Goal: Check status: Check status

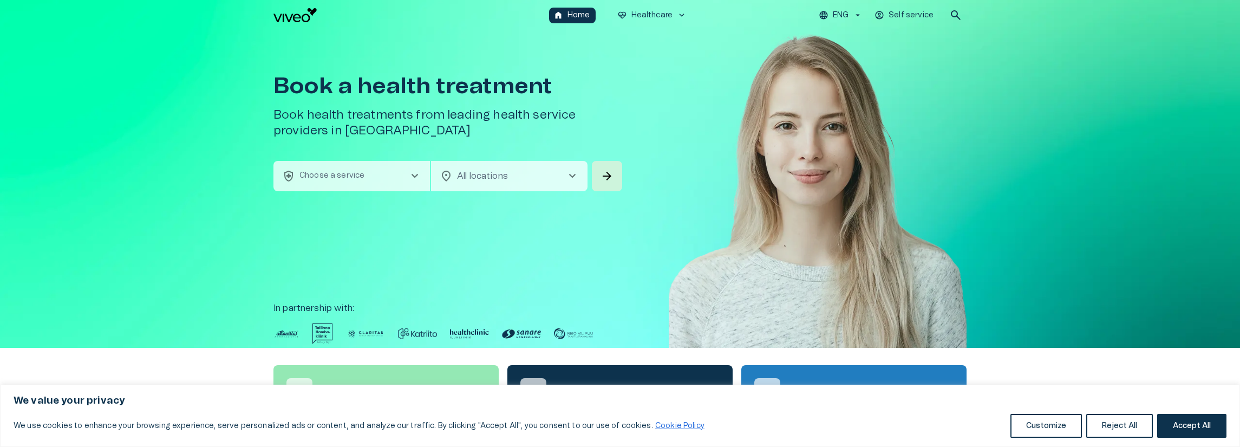
click at [919, 12] on p "Self service" at bounding box center [911, 15] width 45 height 11
click at [911, 16] on p "Self service" at bounding box center [911, 15] width 45 height 11
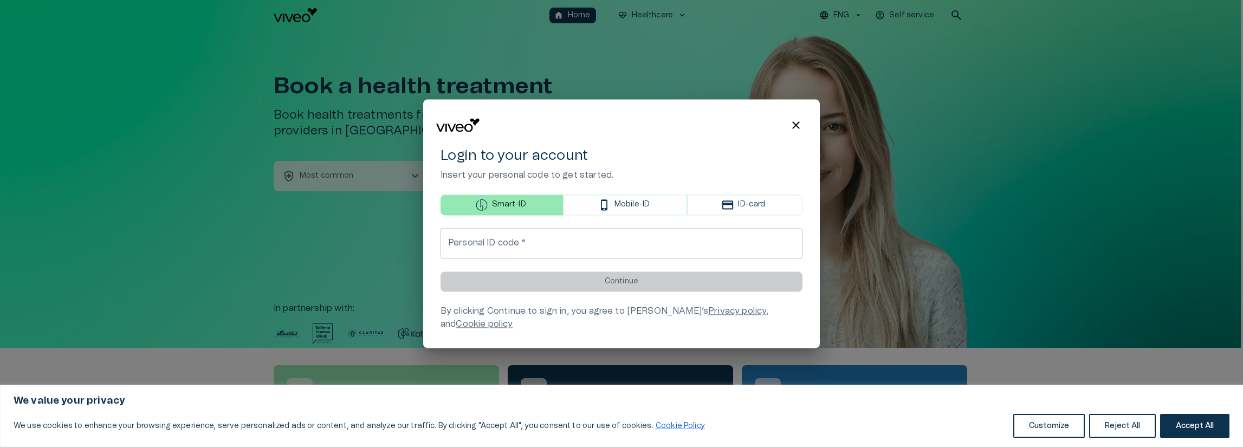
click at [577, 250] on input "Personal ID code   *" at bounding box center [621, 243] width 362 height 30
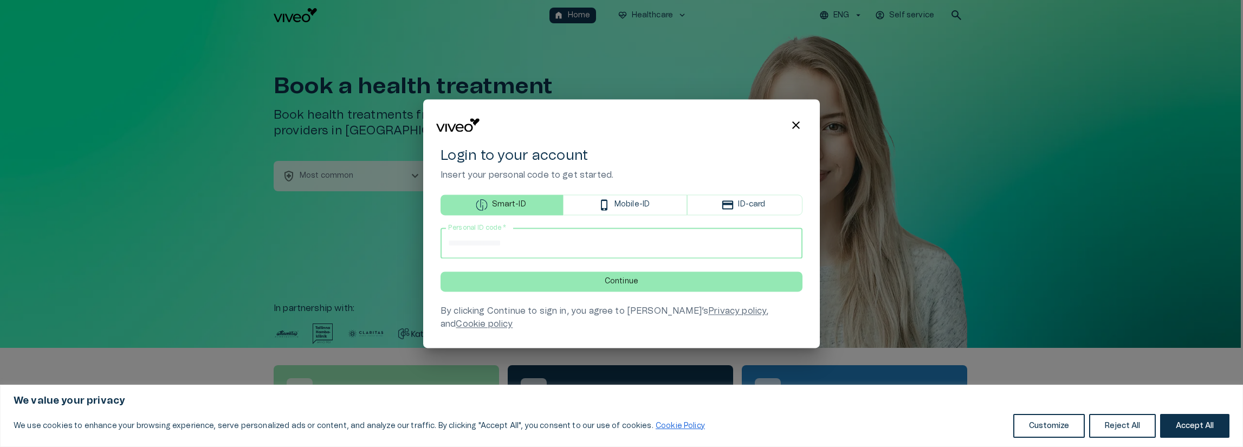
type input "**********"
click at [440, 271] on button "Continue" at bounding box center [621, 281] width 362 height 20
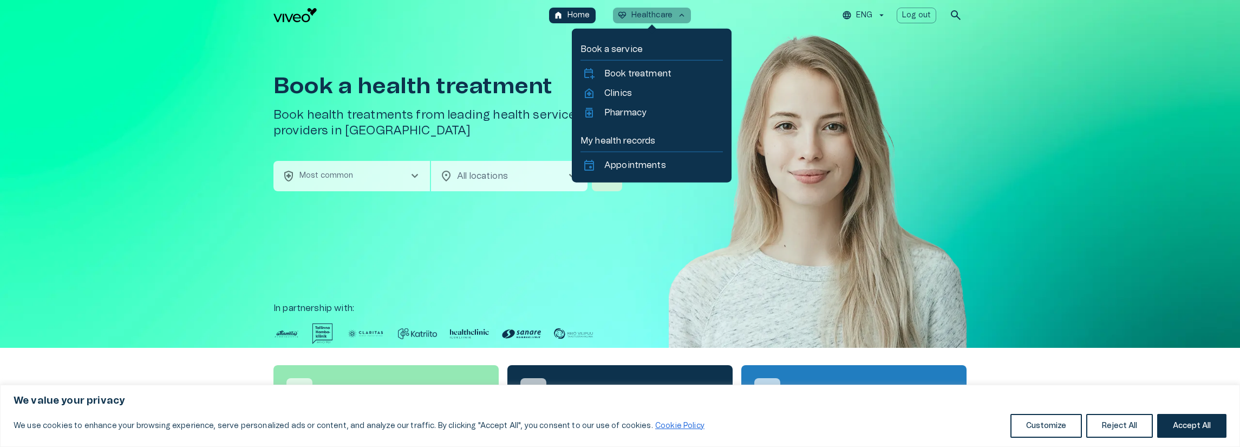
click at [678, 18] on span "keyboard_arrow_up" at bounding box center [682, 15] width 10 height 10
click at [630, 92] on p "Clinics" at bounding box center [618, 93] width 28 height 13
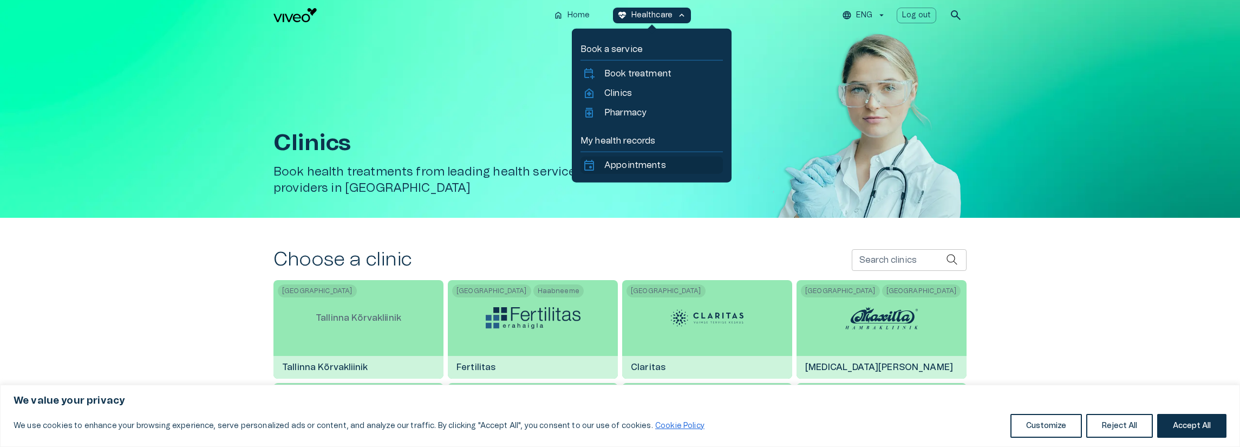
click at [641, 163] on p "Appointments" at bounding box center [635, 165] width 62 height 13
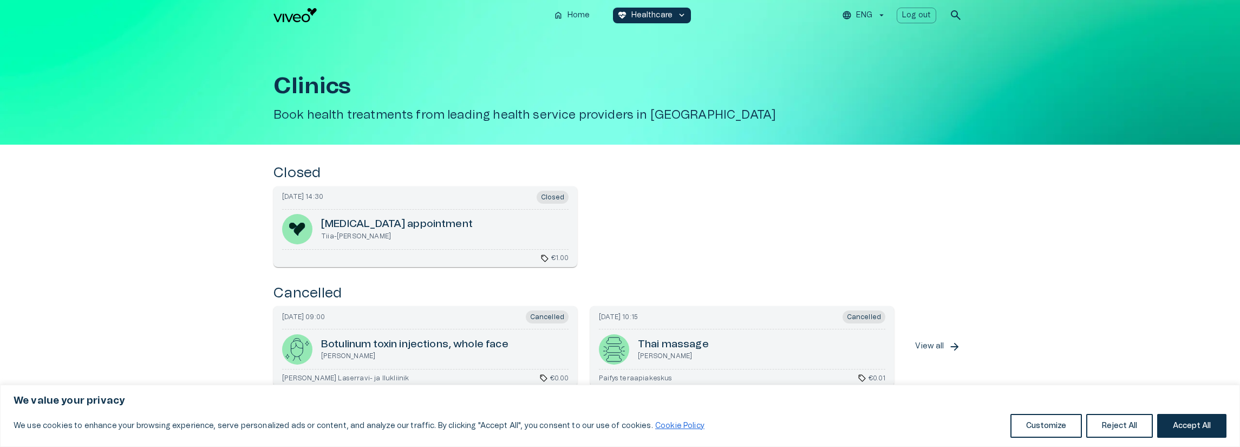
click at [474, 259] on div "sell €1.00" at bounding box center [425, 256] width 287 height 14
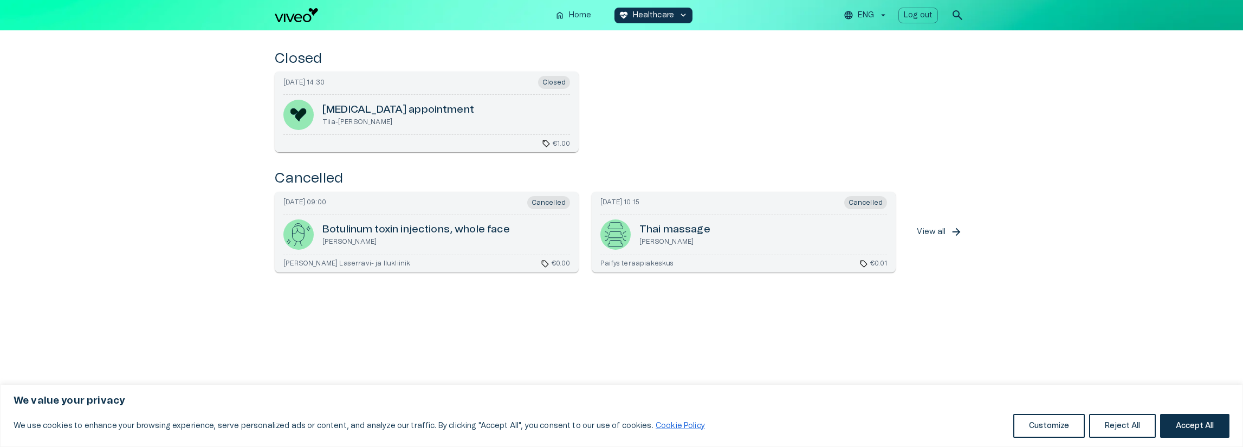
click at [668, 248] on div "Thai massage [PERSON_NAME]" at bounding box center [674, 234] width 71 height 30
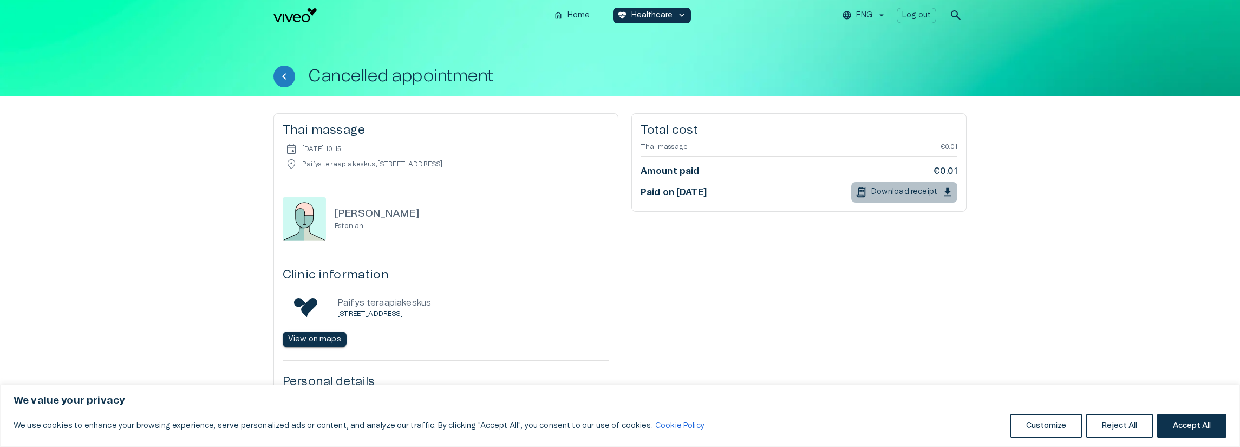
click at [924, 190] on p "Download receipt" at bounding box center [905, 191] width 66 height 11
click at [953, 193] on icon "button" at bounding box center [948, 192] width 12 height 12
click at [916, 188] on p "Download receipt" at bounding box center [905, 191] width 66 height 11
drag, startPoint x: 985, startPoint y: 336, endPoint x: 973, endPoint y: 333, distance: 12.0
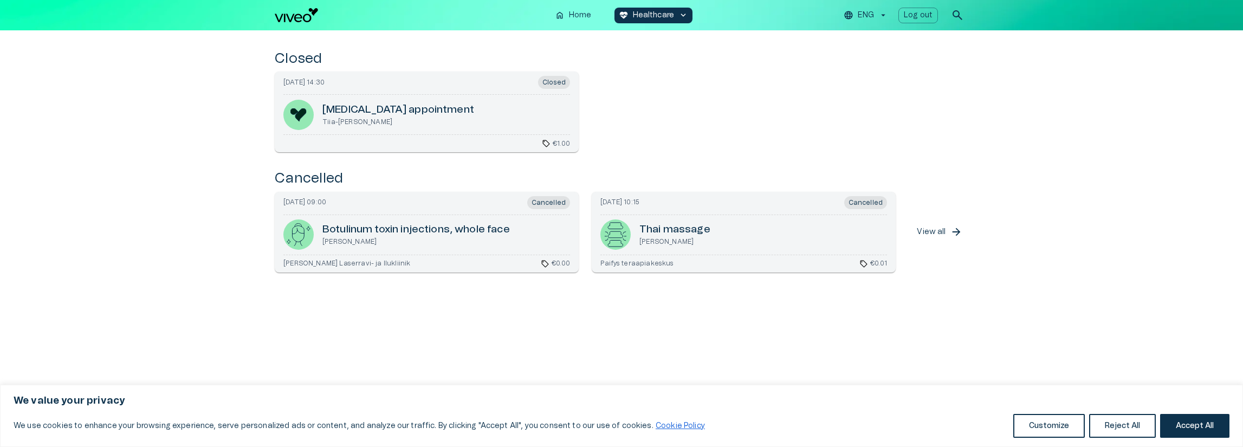
click at [414, 237] on p "[PERSON_NAME]" at bounding box center [415, 241] width 187 height 9
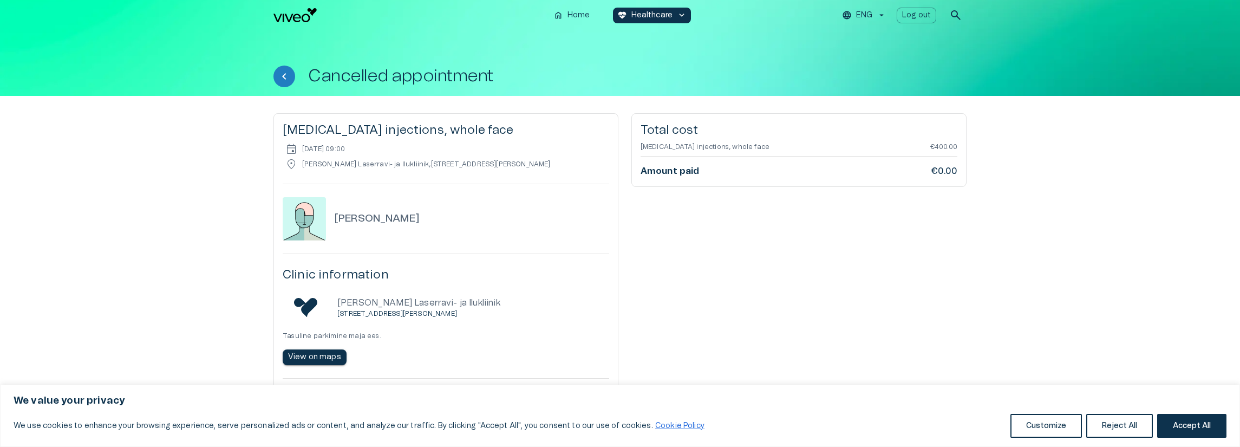
click at [937, 171] on h6 "€0.00" at bounding box center [944, 171] width 27 height 12
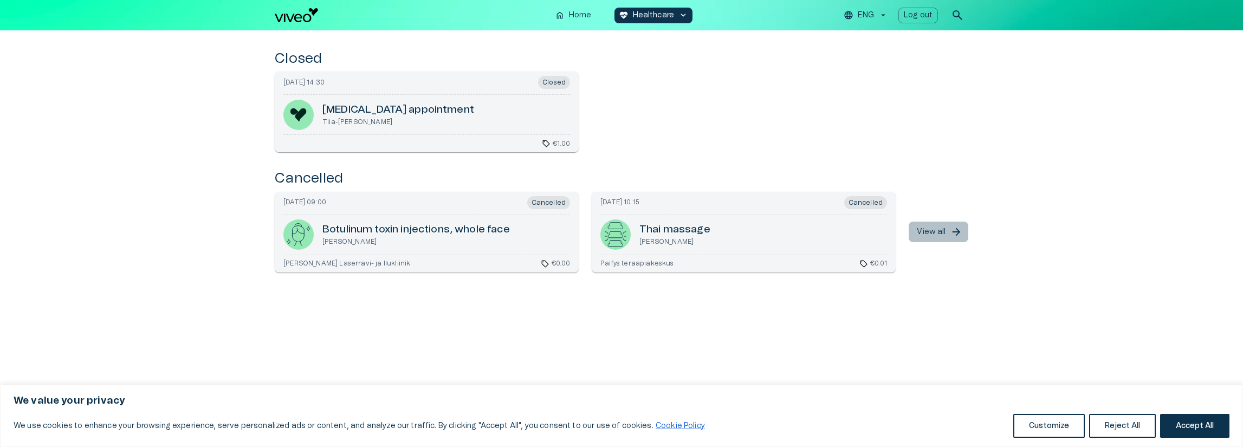
click at [932, 232] on p "View all" at bounding box center [930, 231] width 29 height 11
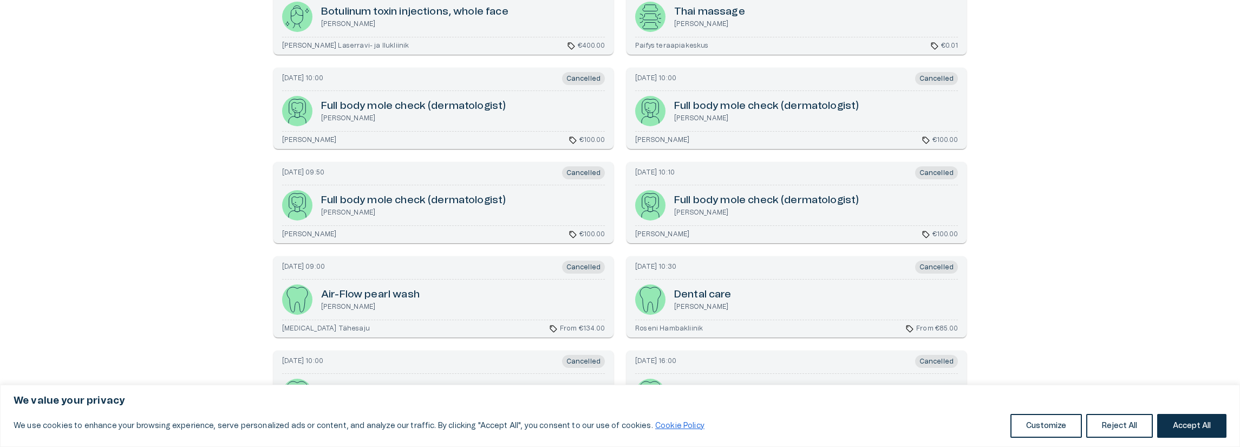
scroll to position [233, 0]
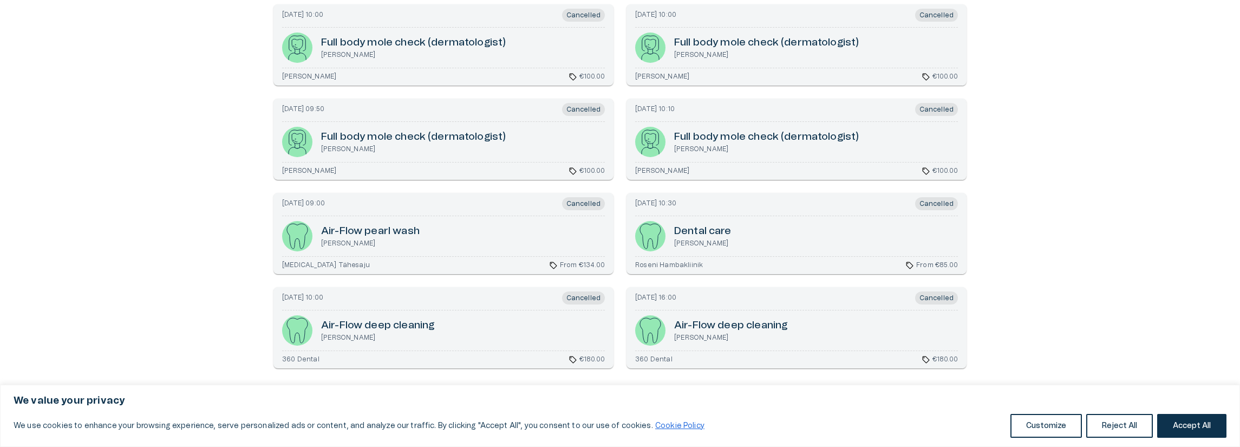
click at [824, 327] on div "Air-Flow deep cleaning [PERSON_NAME]" at bounding box center [796, 330] width 323 height 30
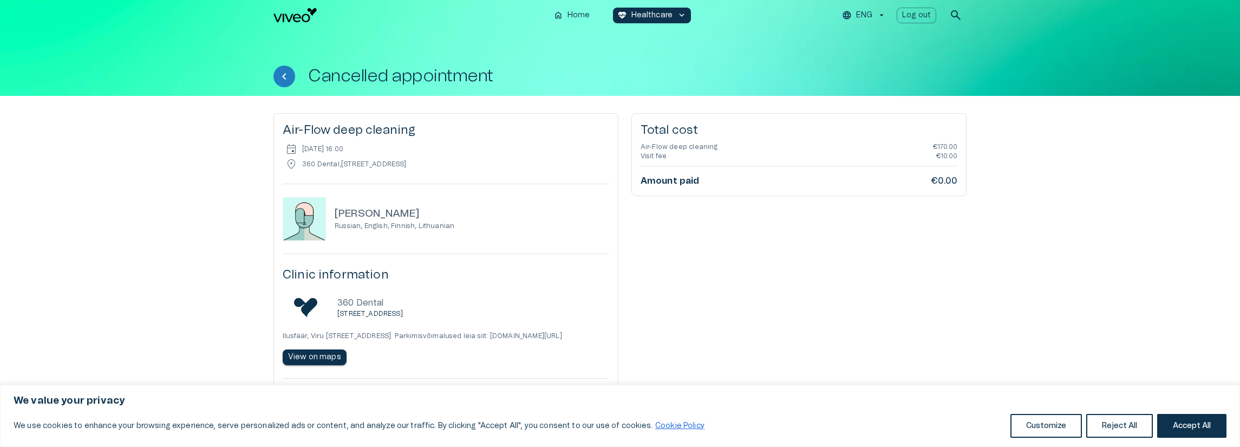
drag, startPoint x: 906, startPoint y: 193, endPoint x: 833, endPoint y: 200, distance: 72.9
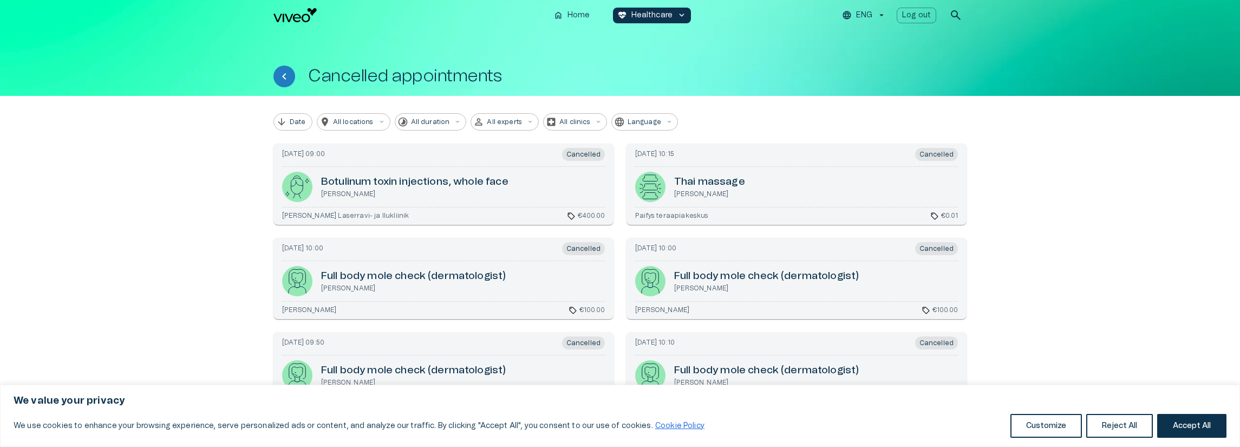
click at [723, 263] on div "[DATE] 10:00 Cancelled Full body mole check (der­ma­tol­o­gist) [PERSON_NAME] s…" at bounding box center [797, 278] width 340 height 81
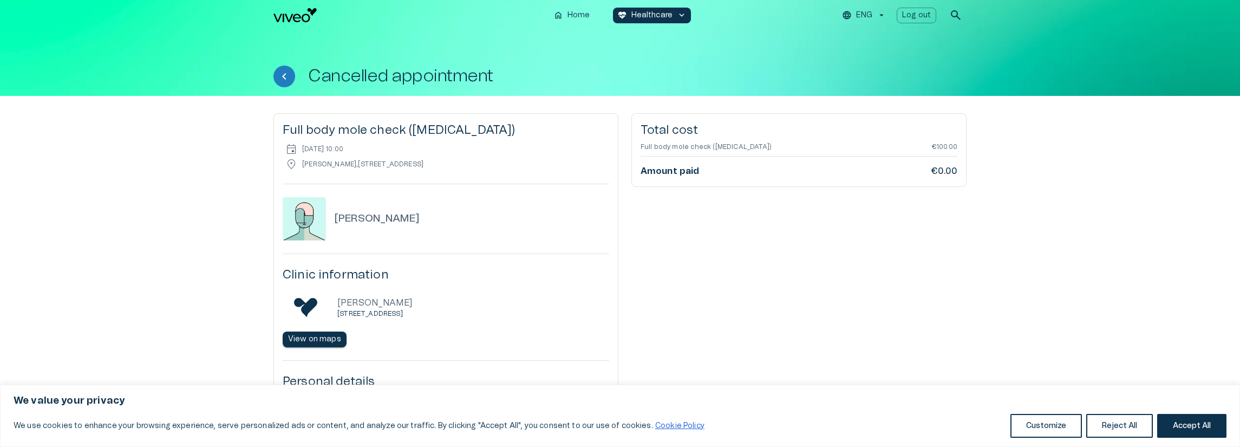
drag, startPoint x: 381, startPoint y: 88, endPoint x: 382, endPoint y: 113, distance: 24.4
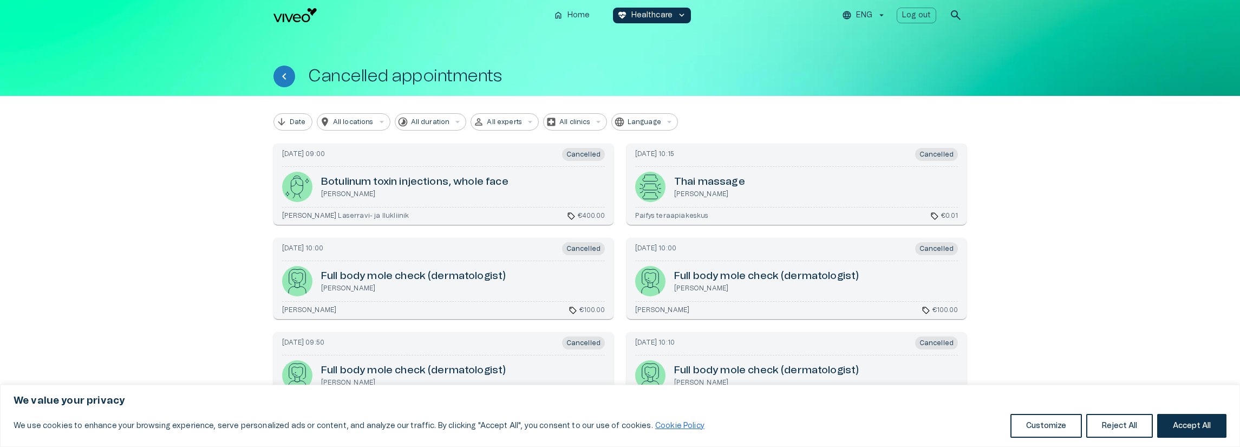
click at [484, 360] on div "Full body mole check (der­ma­tol­o­gist) [PERSON_NAME]" at bounding box center [413, 375] width 185 height 30
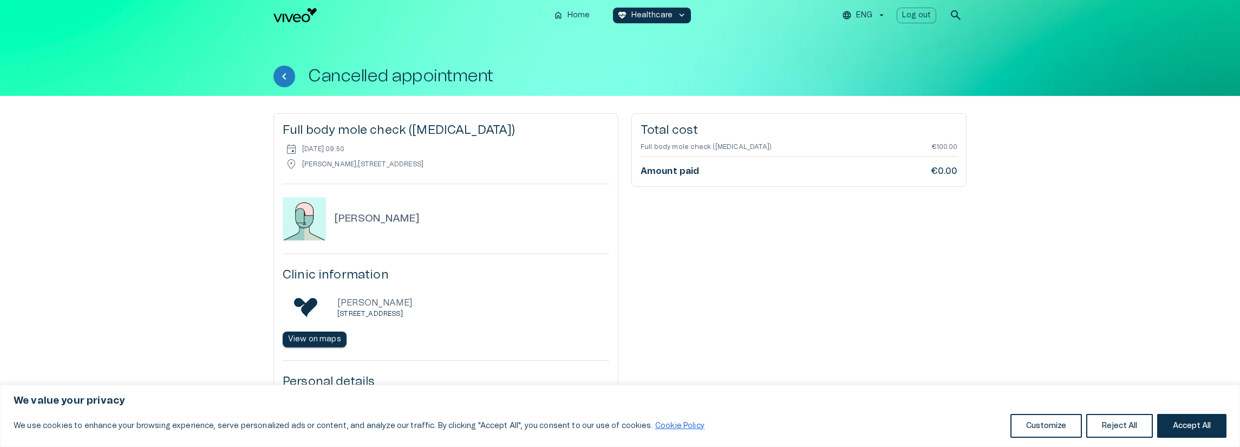
drag, startPoint x: 828, startPoint y: 223, endPoint x: 817, endPoint y: 222, distance: 10.9
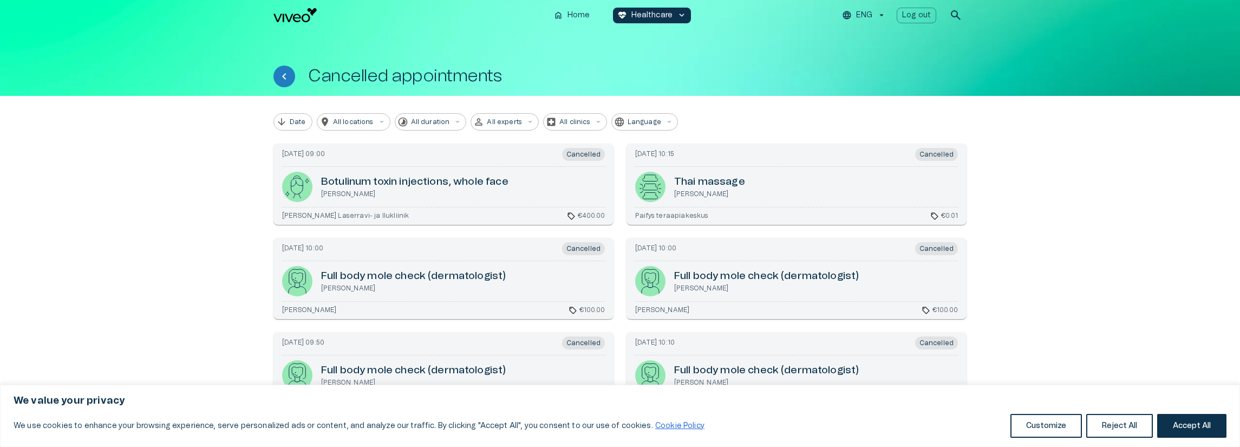
click at [344, 262] on div "[DATE] 10:00 Cancelled Full body mole check (der­ma­tol­o­gist) [PERSON_NAME] s…" at bounding box center [444, 278] width 340 height 81
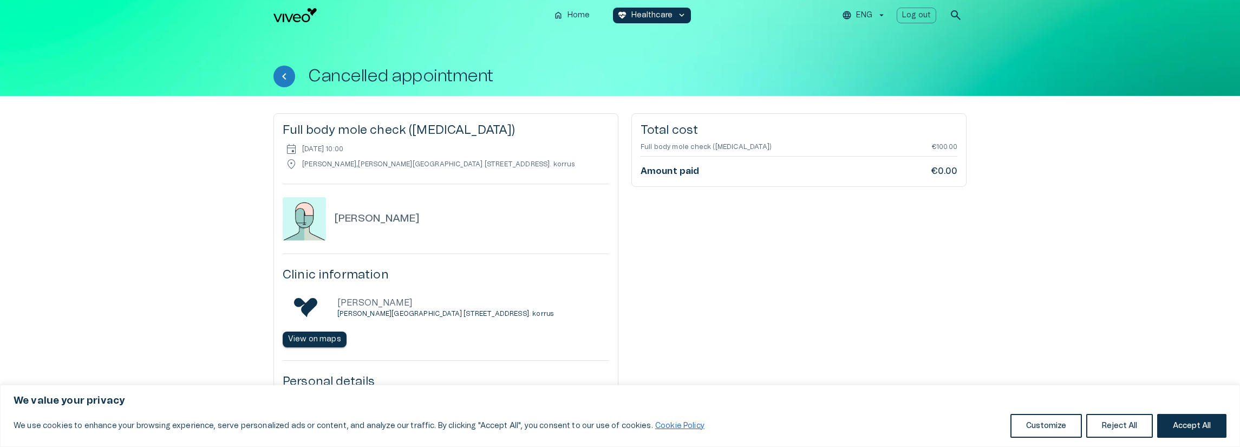
drag, startPoint x: 716, startPoint y: 235, endPoint x: 707, endPoint y: 231, distance: 9.3
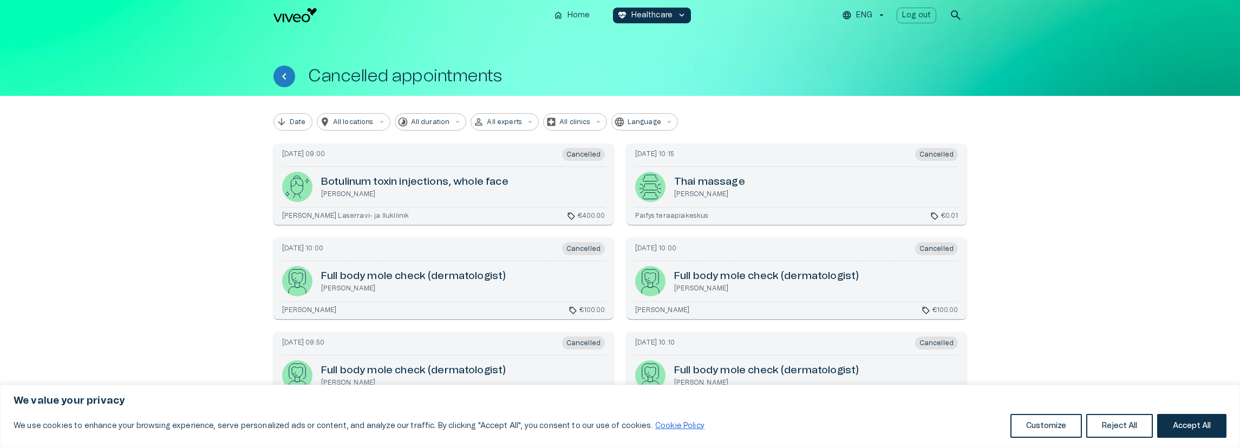
click at [396, 218] on p "[PERSON_NAME] Laserravi- ja Ilukliinik" at bounding box center [345, 215] width 127 height 9
click at [745, 322] on div "[DATE] 10:10 Cancelled Full body mole check (der­ma­tol­o­gist) [PERSON_NAME] s…" at bounding box center [790, 366] width 353 height 94
click at [759, 361] on div "Full body mole check (der­ma­tol­o­gist) [PERSON_NAME]" at bounding box center [766, 375] width 185 height 30
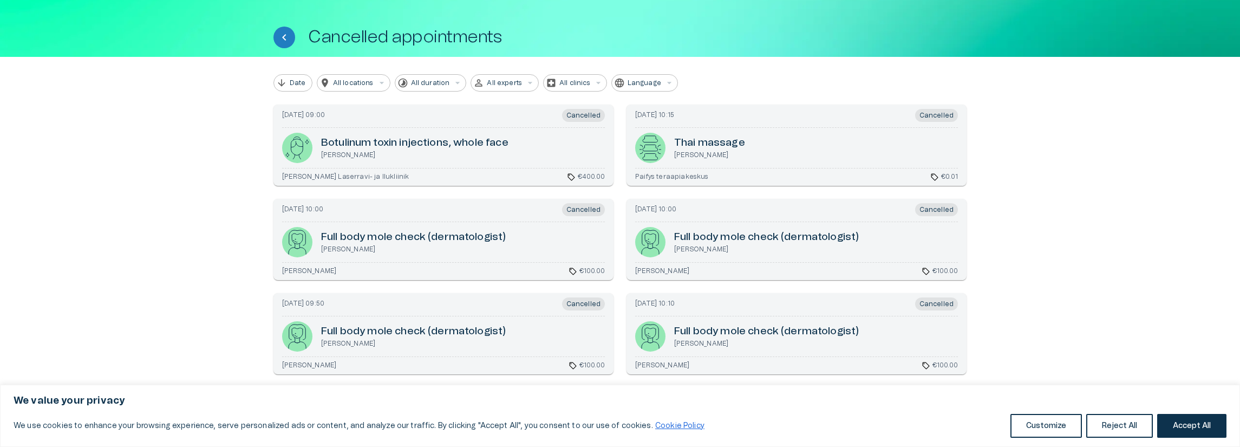
scroll to position [217, 0]
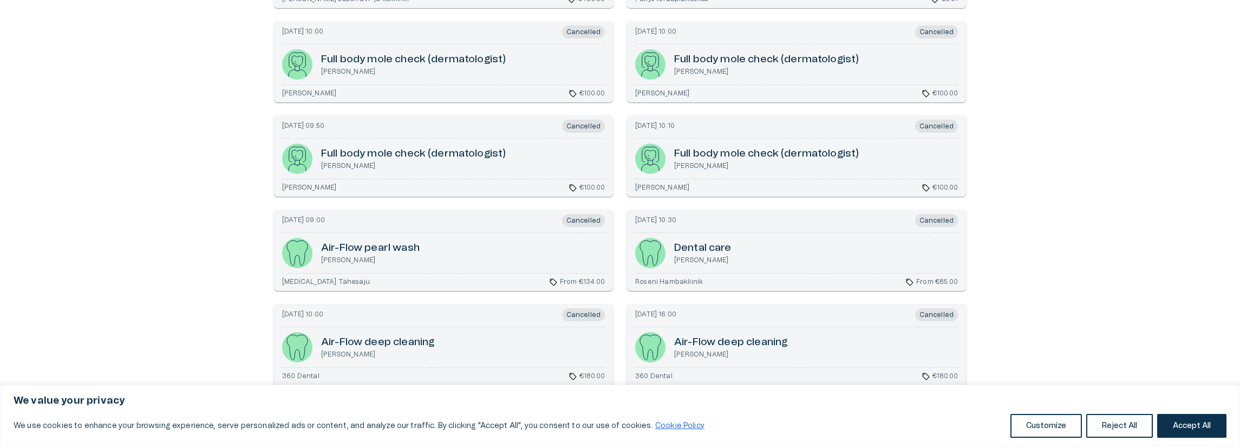
click at [759, 266] on div "Dental care [PERSON_NAME]" at bounding box center [796, 253] width 323 height 30
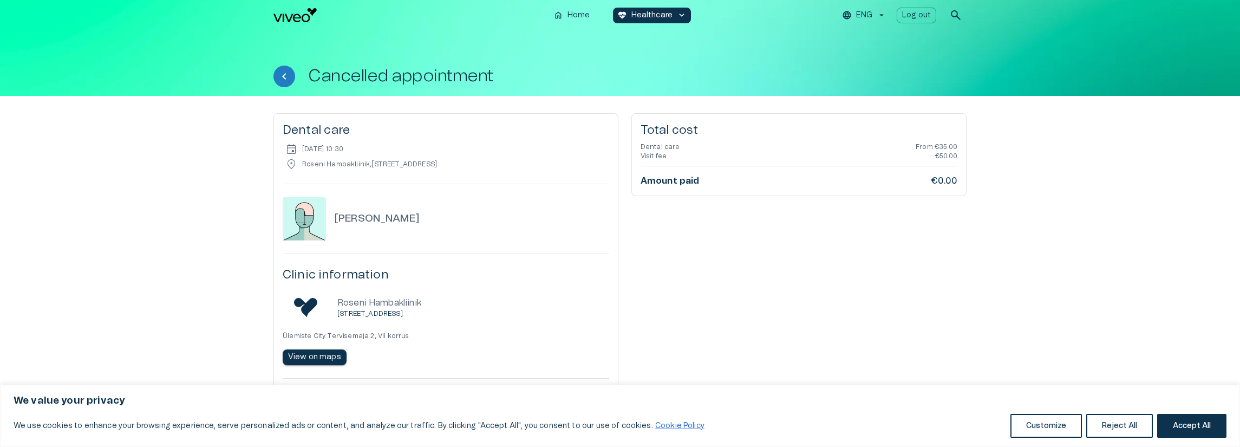
drag, startPoint x: 686, startPoint y: 275, endPoint x: 677, endPoint y: 276, distance: 8.7
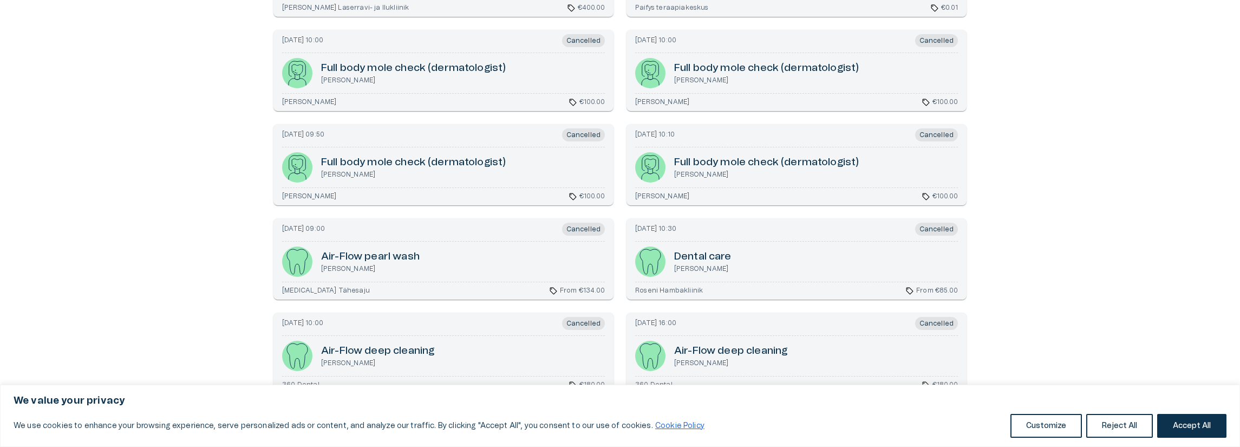
scroll to position [217, 0]
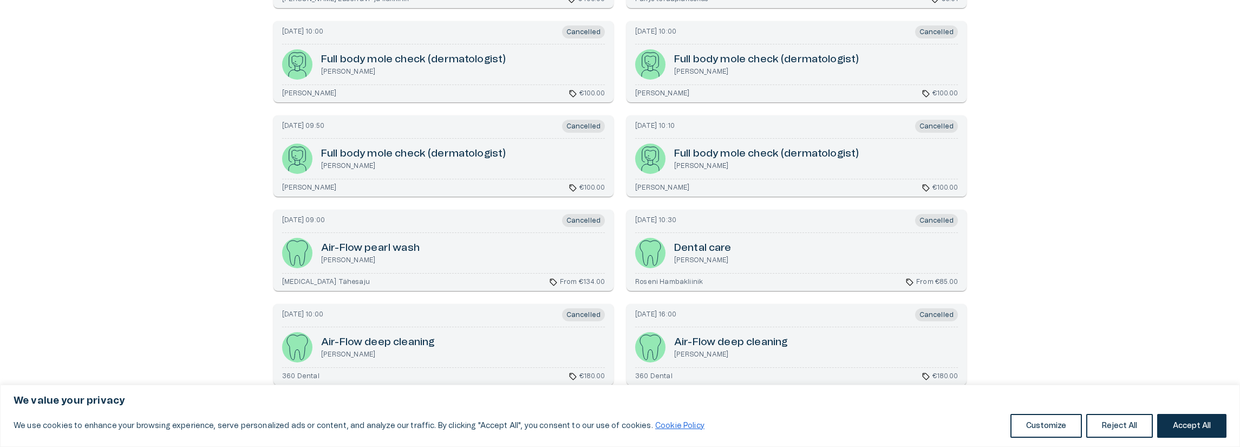
click at [468, 276] on div "[MEDICAL_DATA] Tähesaju sell From €134.00" at bounding box center [443, 280] width 323 height 14
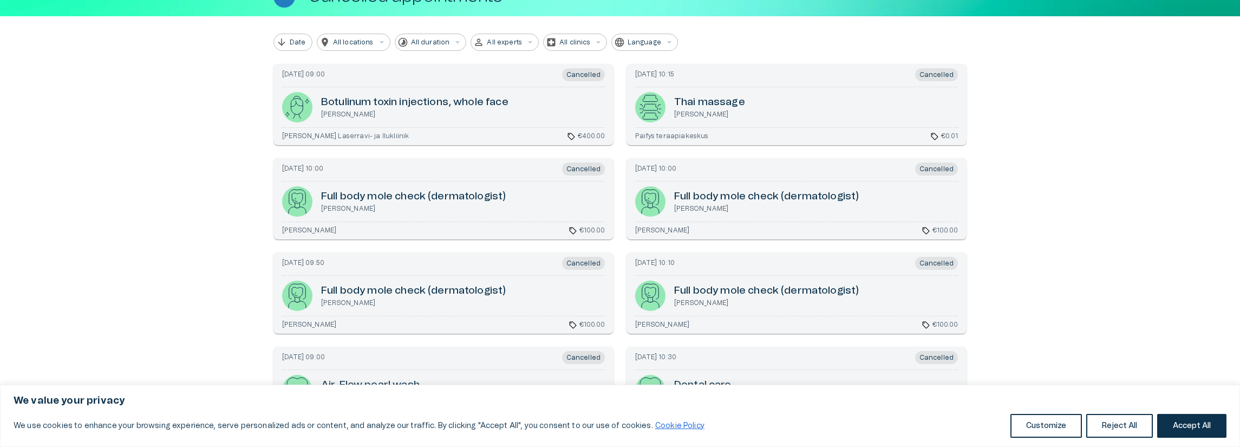
scroll to position [217, 0]
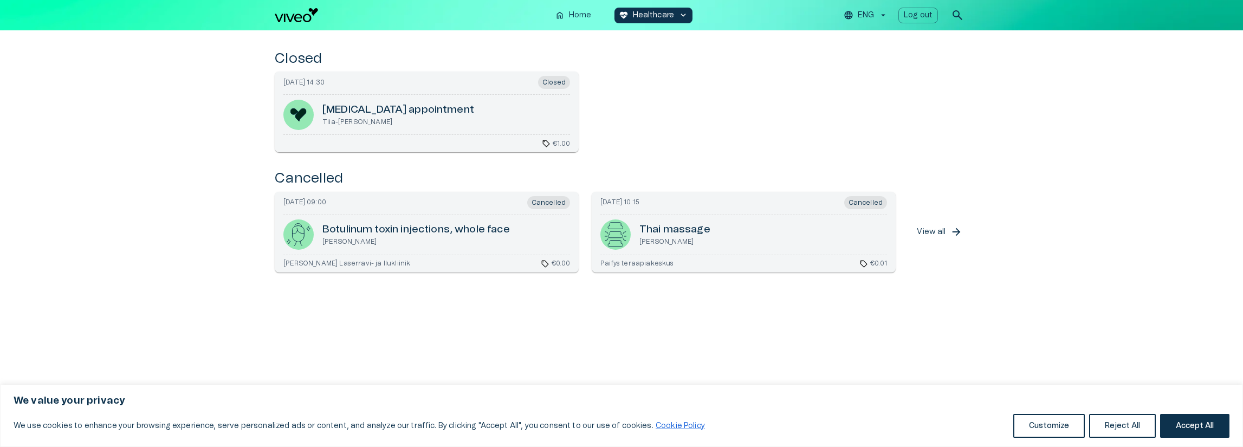
click at [444, 221] on div "Bot­u­linum tox­in in­jec­tions, whole face [PERSON_NAME]" at bounding box center [415, 234] width 187 height 30
click at [801, 239] on div "Thai massage [PERSON_NAME]" at bounding box center [743, 234] width 287 height 30
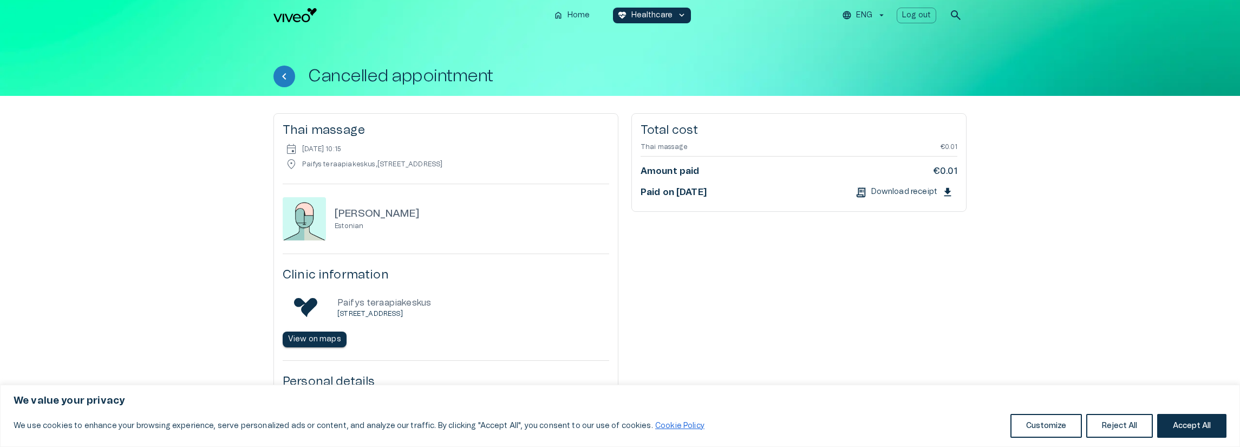
click at [921, 193] on p "Download receipt" at bounding box center [905, 191] width 66 height 11
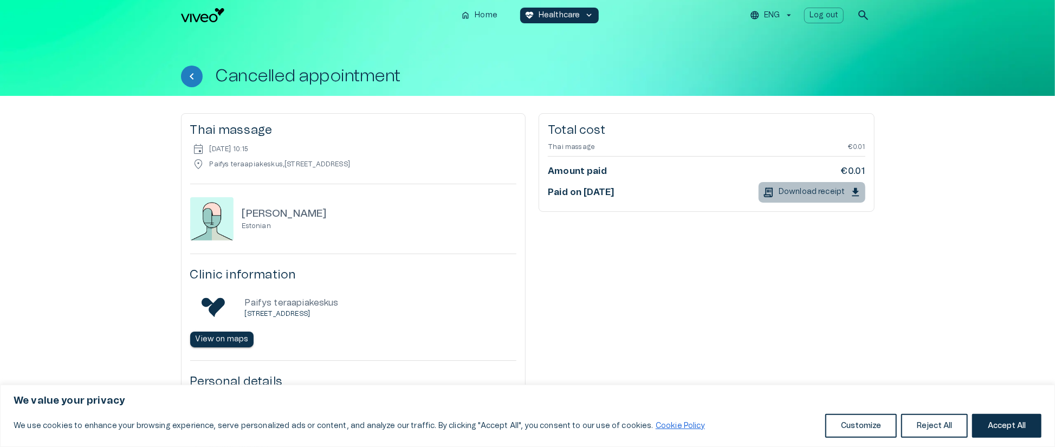
click at [797, 194] on p "Download receipt" at bounding box center [811, 191] width 66 height 11
